Goal: Communication & Community: Answer question/provide support

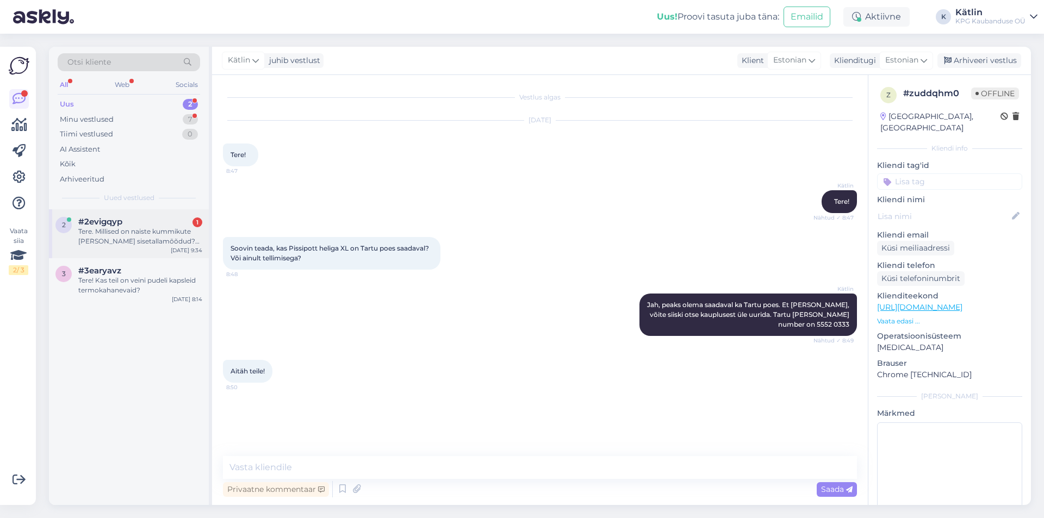
click at [129, 234] on div "Tere. Millised on naiste kummikute [PERSON_NAME] sisetallamõõdud? Just nr. 40 j…" at bounding box center [140, 237] width 124 height 20
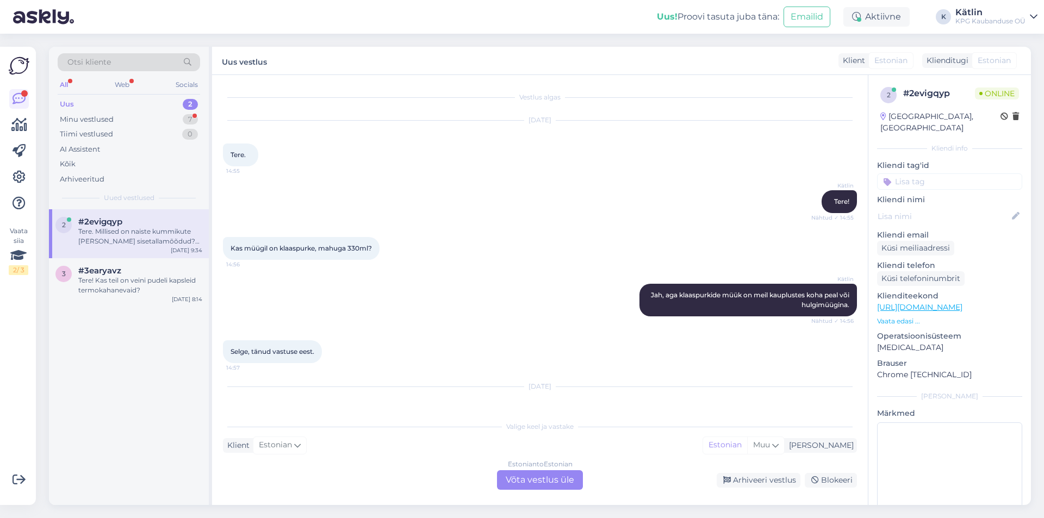
scroll to position [49, 0]
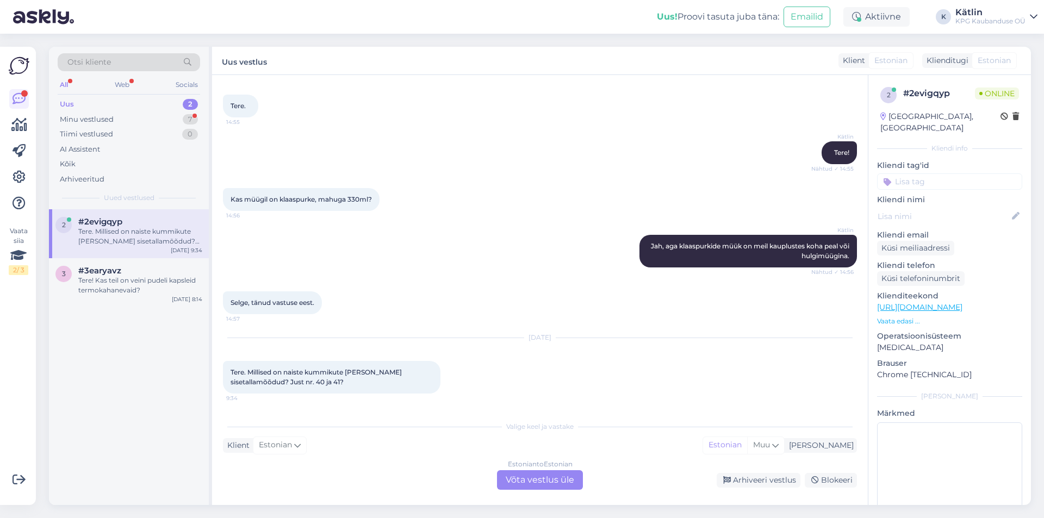
click at [963, 302] on link "[URL][DOMAIN_NAME]" at bounding box center [919, 307] width 85 height 10
click at [544, 481] on div "Estonian to Estonian Võta vestlus üle" at bounding box center [540, 480] width 86 height 20
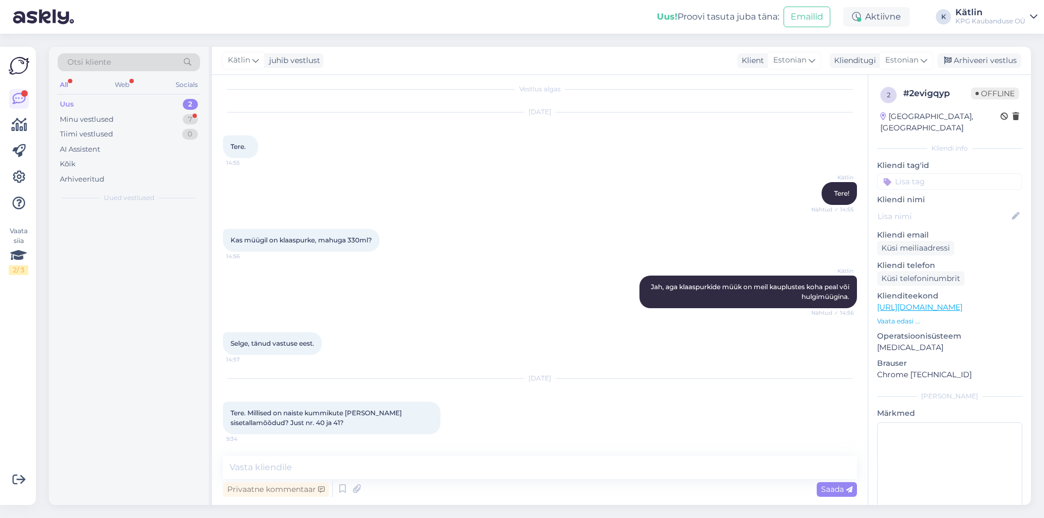
scroll to position [8, 0]
click at [524, 470] on textarea at bounding box center [540, 467] width 634 height 23
type textarea "Tere!"
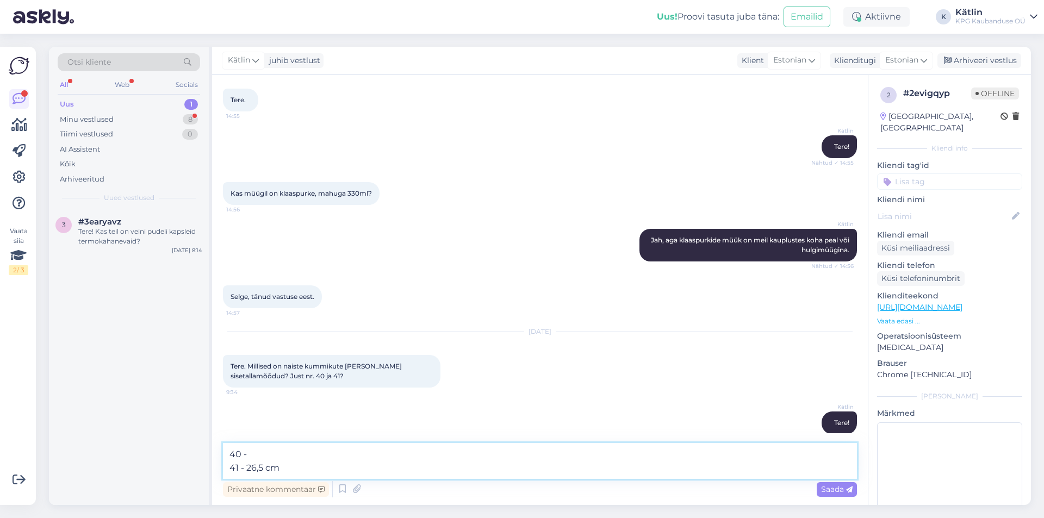
click at [270, 451] on textarea "40 - 41 - 26,5 cm" at bounding box center [540, 461] width 634 height 36
click at [228, 449] on textarea "40 - 26 cm 41 - 26,5 cm" at bounding box center [540, 461] width 634 height 36
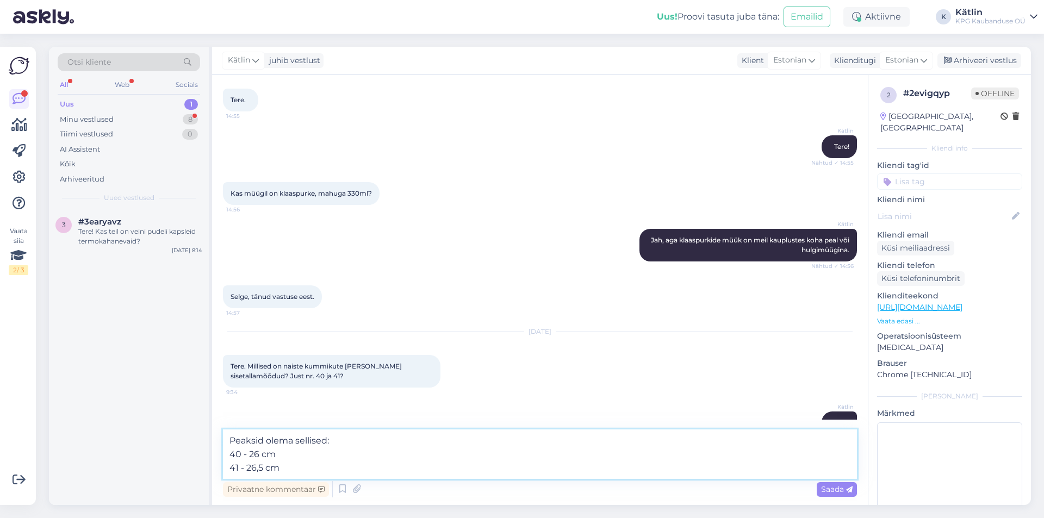
type textarea "Peaksid olema sellised: 40 - 26 cm 41 - 26,5 cm"
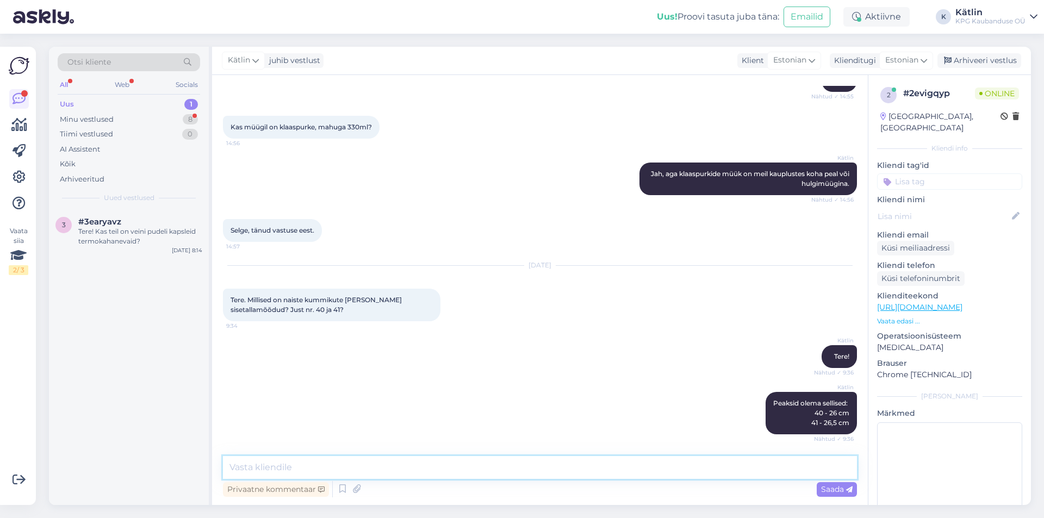
scroll to position [168, 0]
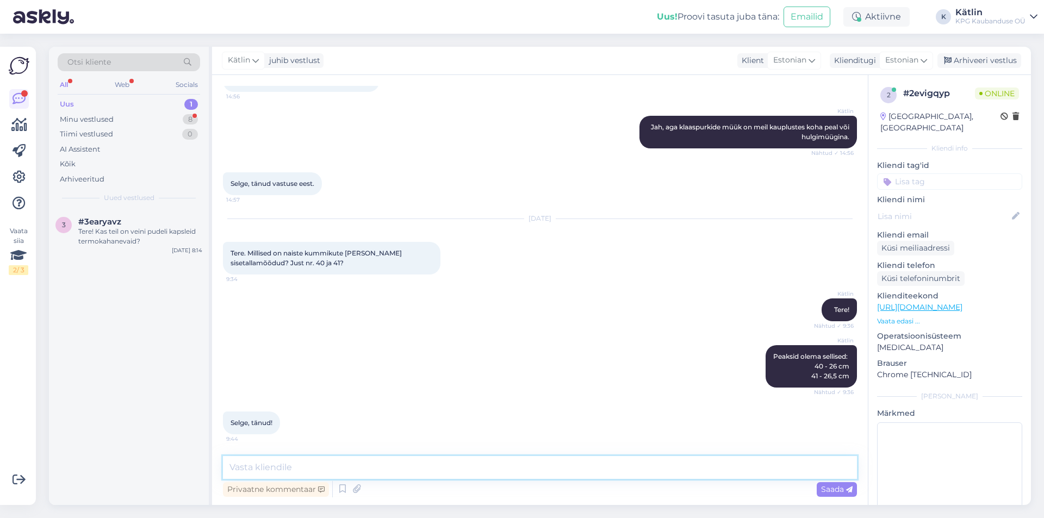
click at [255, 467] on textarea at bounding box center [540, 467] width 634 height 23
click at [906, 15] on div "Aktiivne" at bounding box center [877, 17] width 66 height 20
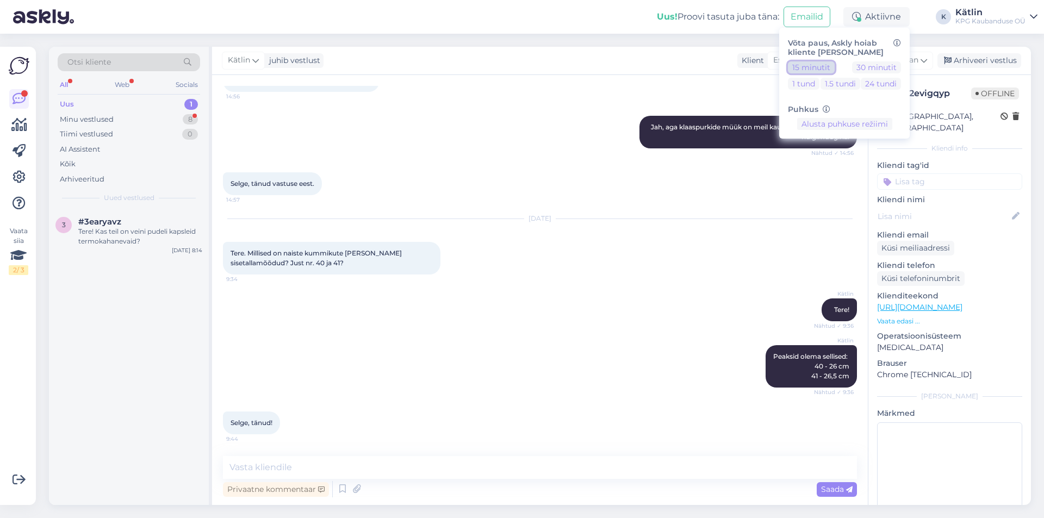
click at [824, 64] on button "15 minutit" at bounding box center [811, 67] width 47 height 12
click at [102, 123] on div "Minu vestlused" at bounding box center [87, 119] width 54 height 11
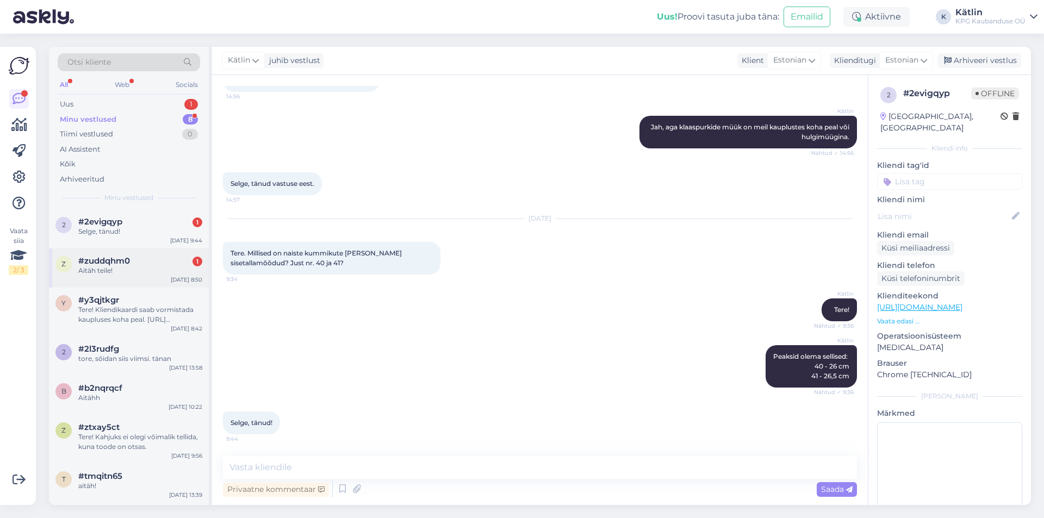
click at [128, 261] on span "#zuddqhm0" at bounding box center [104, 261] width 52 height 10
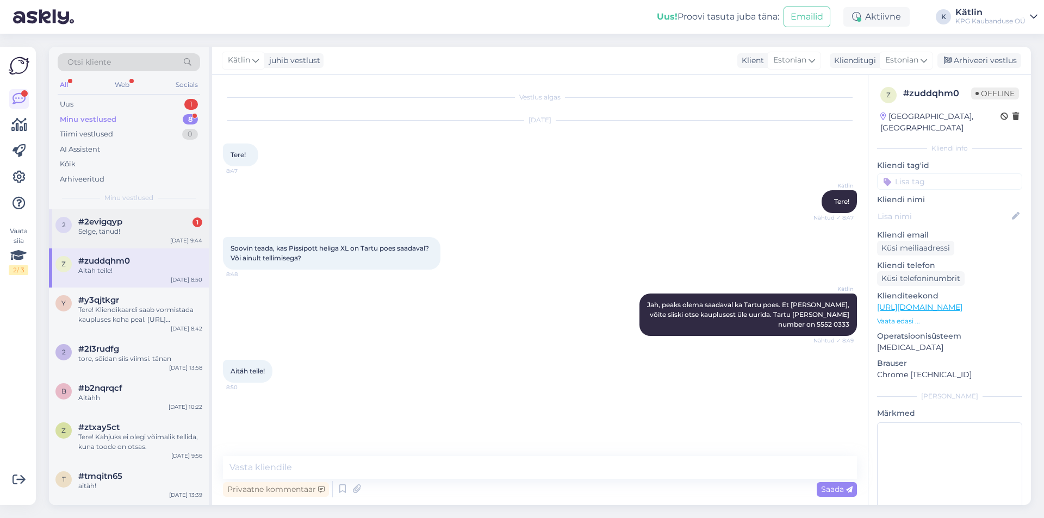
click at [120, 238] on div "2 #2evigqyp 1 Selge, tänud! [DATE] 9:44" at bounding box center [129, 228] width 160 height 39
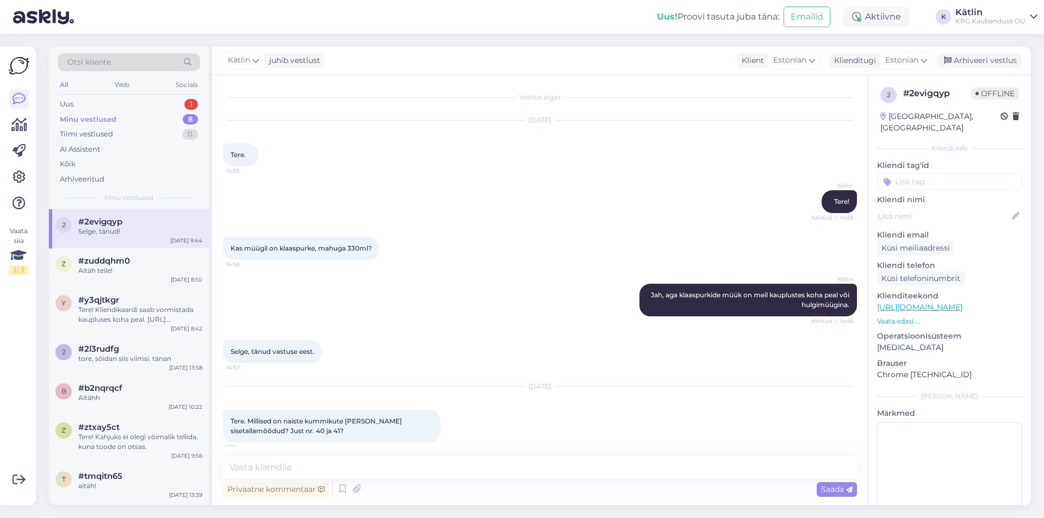
scroll to position [168, 0]
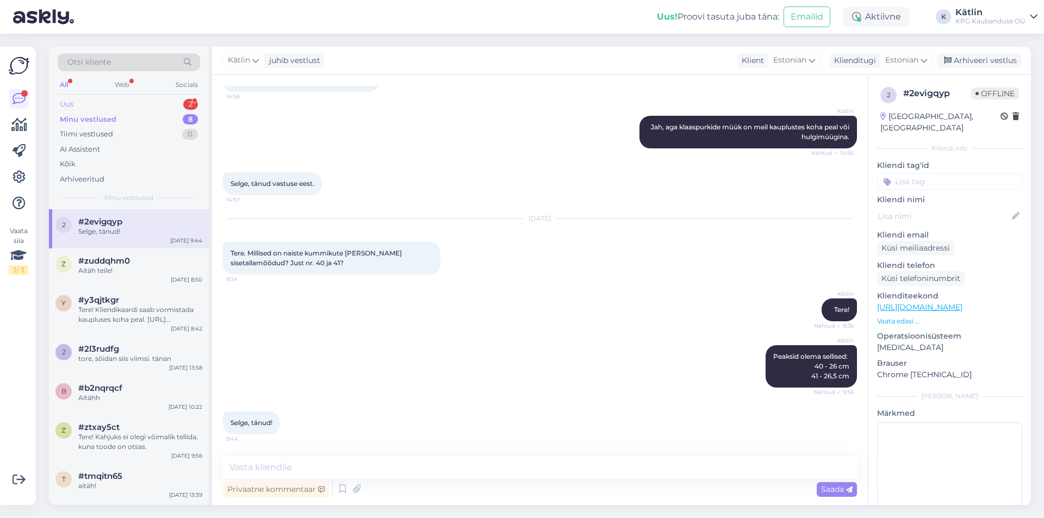
click at [119, 108] on div "Uus 2" at bounding box center [129, 104] width 142 height 15
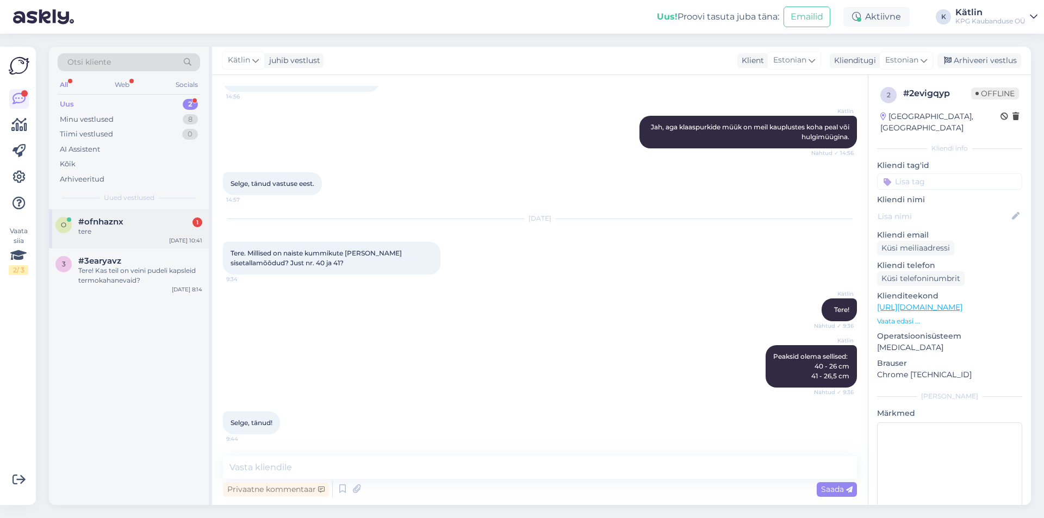
click at [125, 220] on div "#ofnhaznx 1" at bounding box center [140, 222] width 124 height 10
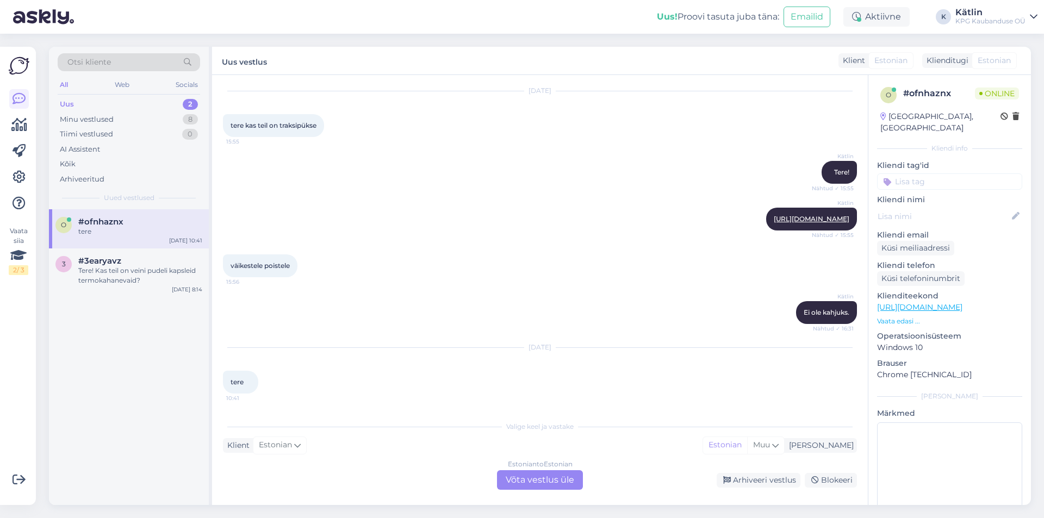
click at [536, 481] on div "Estonian to Estonian Võta vestlus üle" at bounding box center [540, 480] width 86 height 20
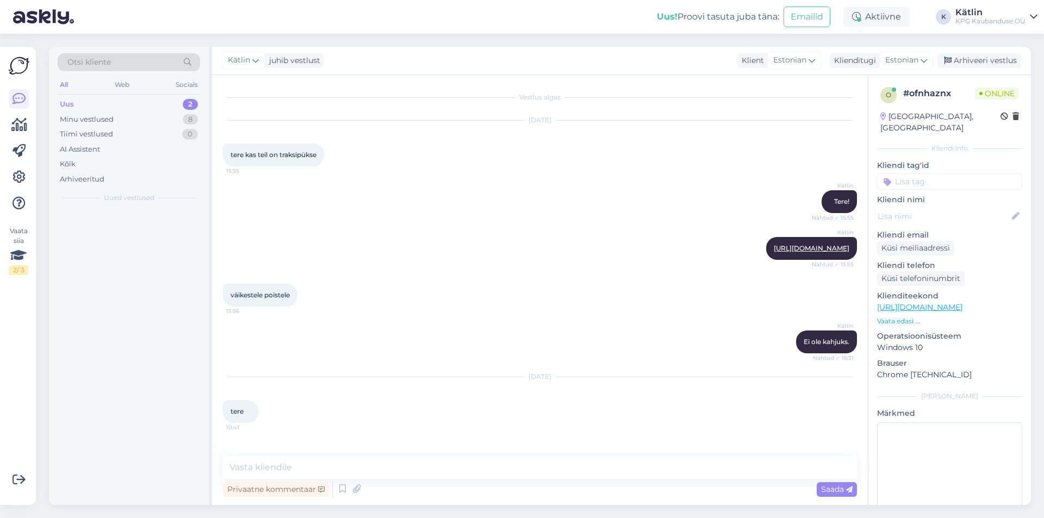
scroll to position [0, 0]
click at [395, 470] on textarea at bounding box center [540, 467] width 634 height 23
type textarea "Tere!"
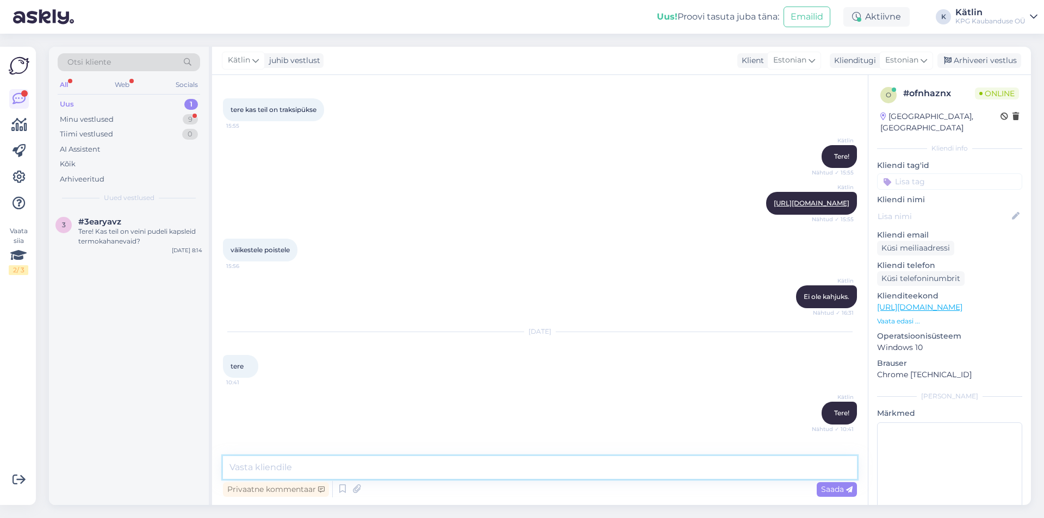
scroll to position [92, 0]
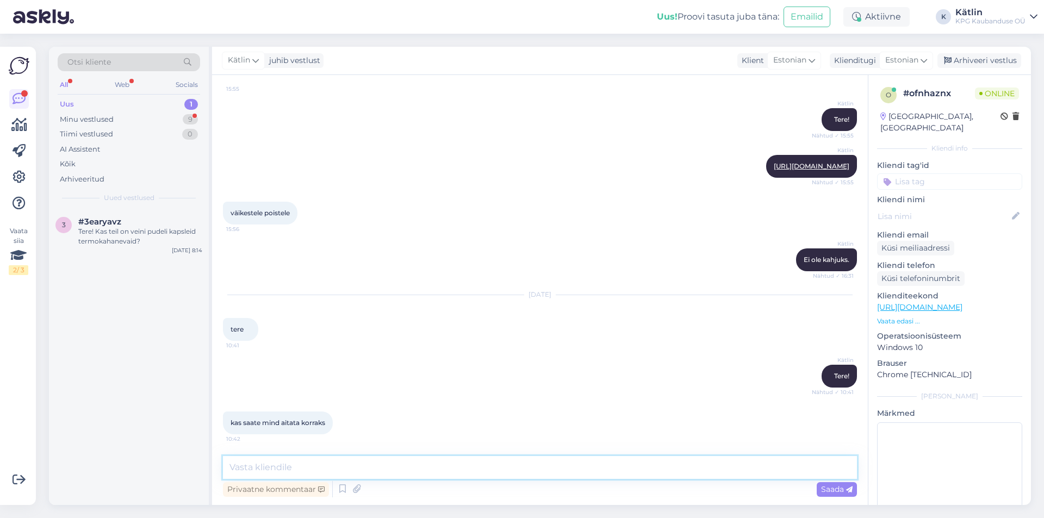
click at [276, 469] on textarea at bounding box center [540, 467] width 634 height 23
type textarea "[PERSON_NAME]?"
